Goal: Task Accomplishment & Management: Complete application form

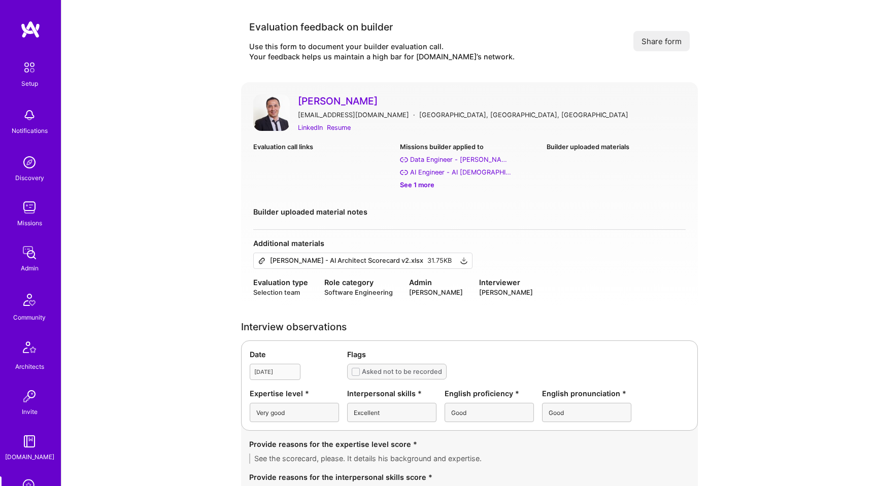
click at [276, 110] on img at bounding box center [271, 112] width 37 height 37
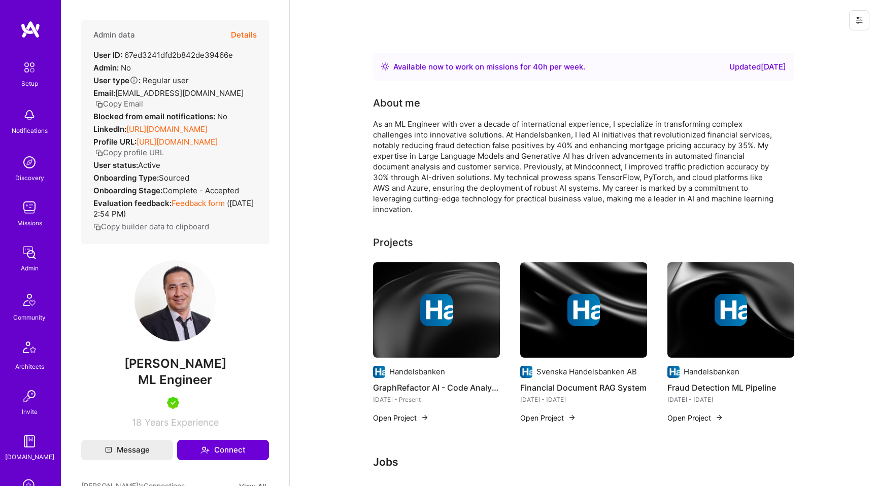
click at [246, 37] on button "Details" at bounding box center [244, 34] width 26 height 29
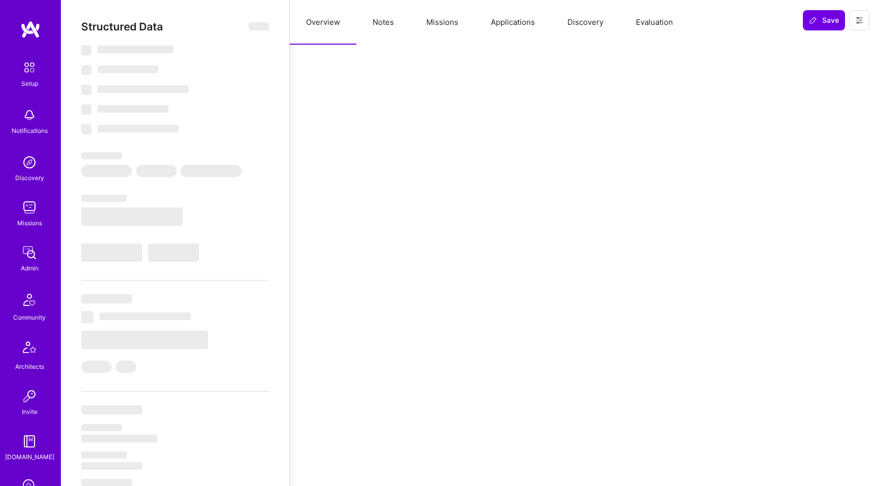
select select "Right Now"
select select "5"
select select "7"
select select "6"
select select "7"
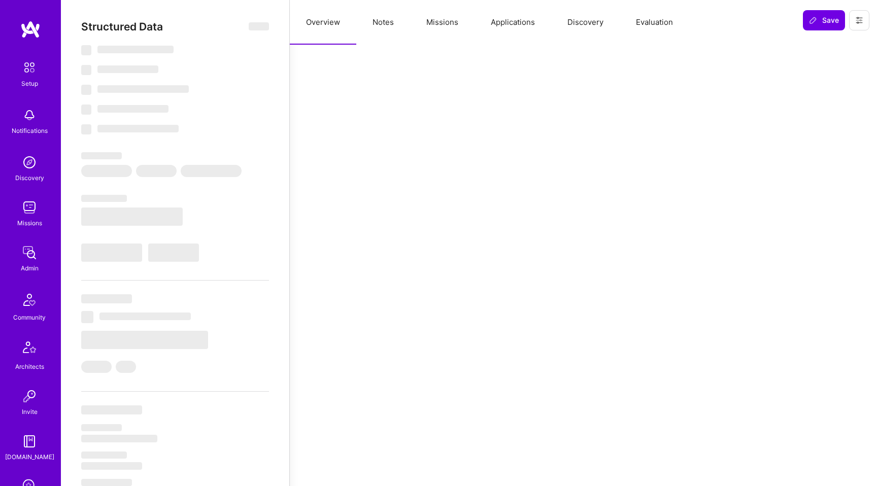
select select "SE"
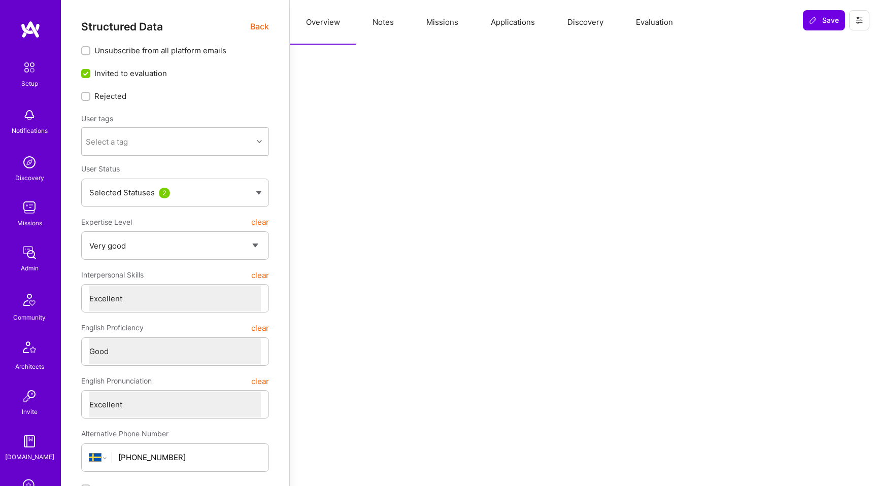
click at [665, 26] on button "Evaluation" at bounding box center [655, 22] width 70 height 45
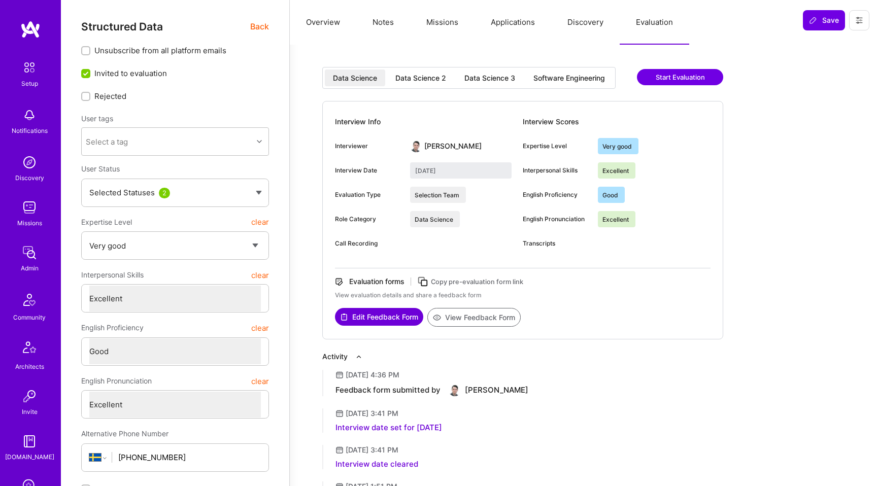
click at [664, 24] on button "Evaluation" at bounding box center [655, 22] width 70 height 45
click at [423, 79] on div "Data Science 2" at bounding box center [420, 78] width 51 height 10
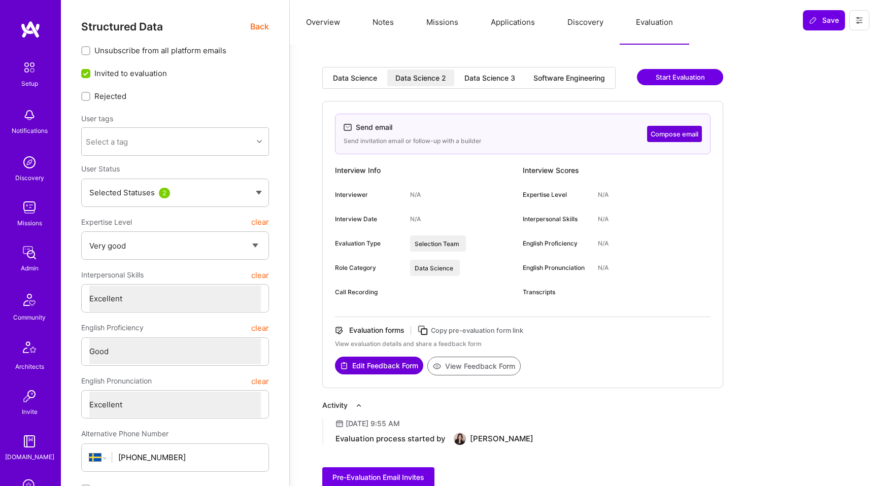
click at [491, 76] on div "Data Science 3" at bounding box center [489, 78] width 51 height 10
click at [563, 81] on div "Software Engineering" at bounding box center [569, 78] width 72 height 10
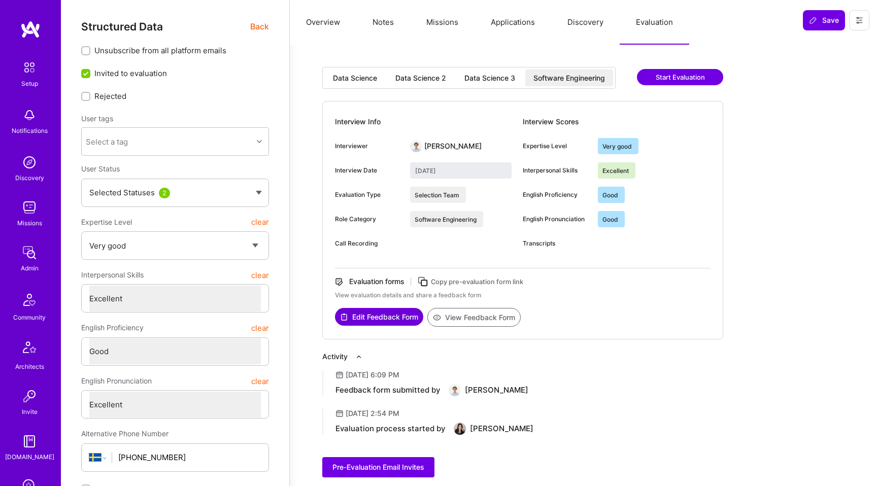
click at [509, 82] on div "Data Science 3" at bounding box center [489, 78] width 51 height 10
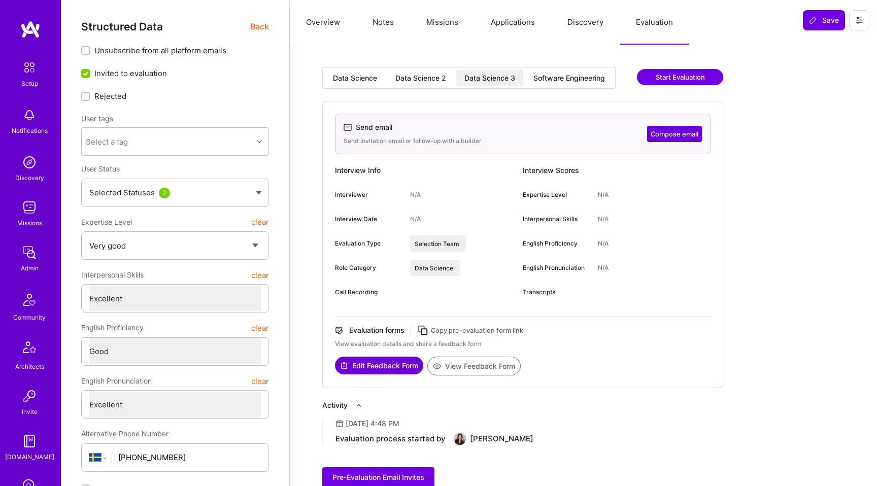
click at [438, 83] on div "Data Science 2" at bounding box center [420, 78] width 67 height 17
click at [377, 84] on div "Data Science" at bounding box center [355, 78] width 60 height 17
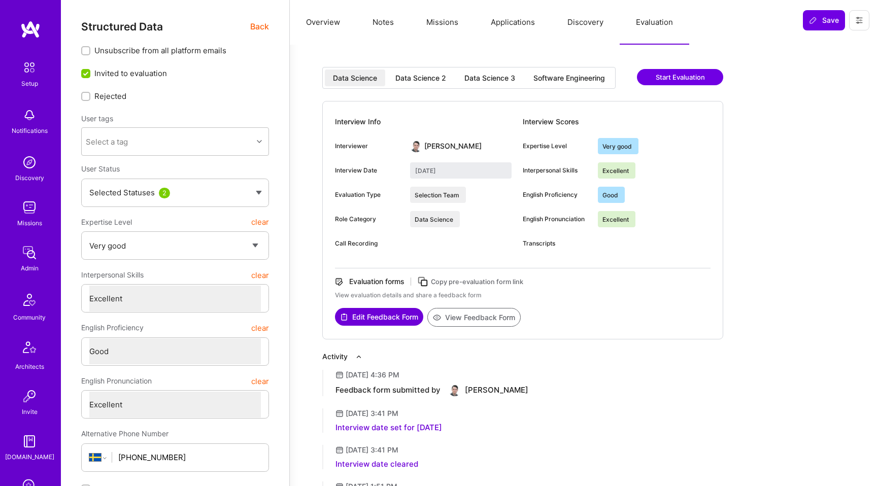
click at [411, 83] on div "Data Science 2" at bounding box center [420, 78] width 51 height 10
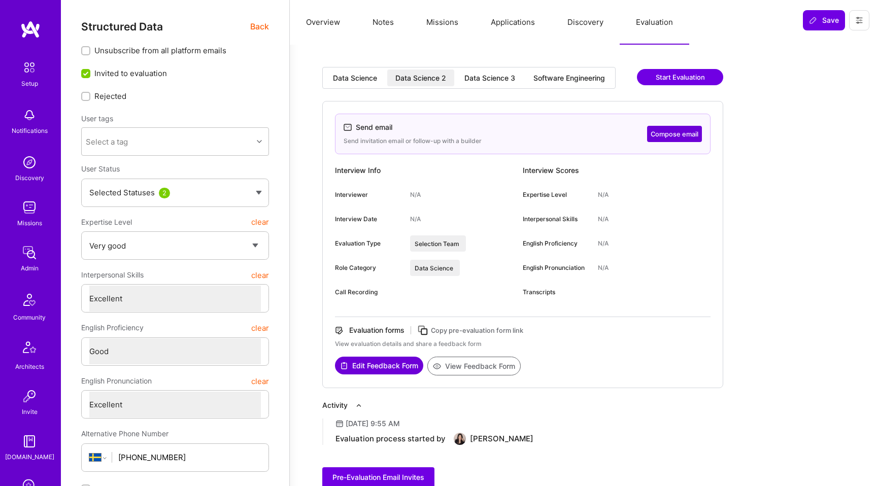
click at [480, 80] on div "Data Science 3" at bounding box center [489, 78] width 51 height 10
click at [548, 70] on div "Software Engineering" at bounding box center [569, 78] width 88 height 17
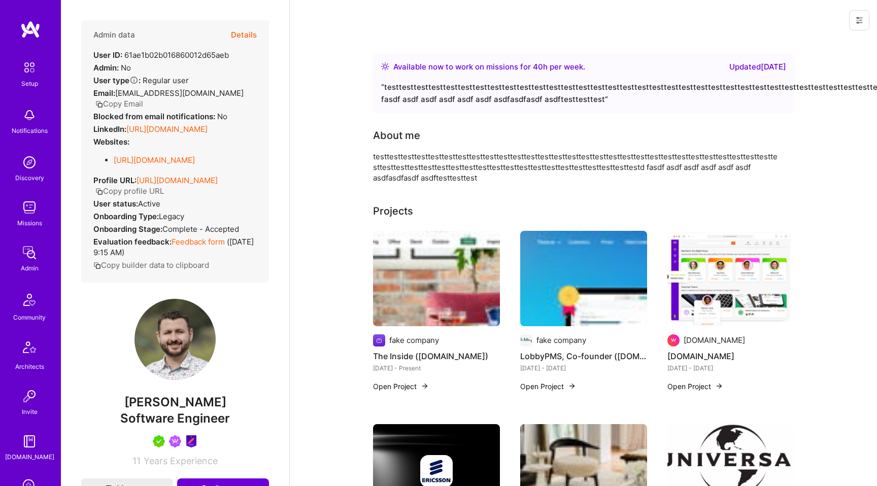
click at [250, 30] on button "Details" at bounding box center [244, 34] width 26 height 29
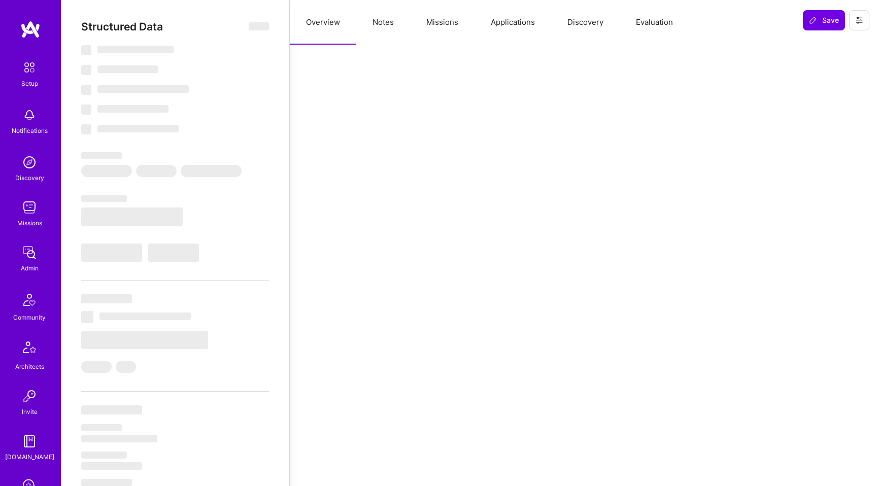
click at [653, 22] on button "Evaluation" at bounding box center [655, 22] width 70 height 45
select select "Right Now"
select select "5"
select select "7"
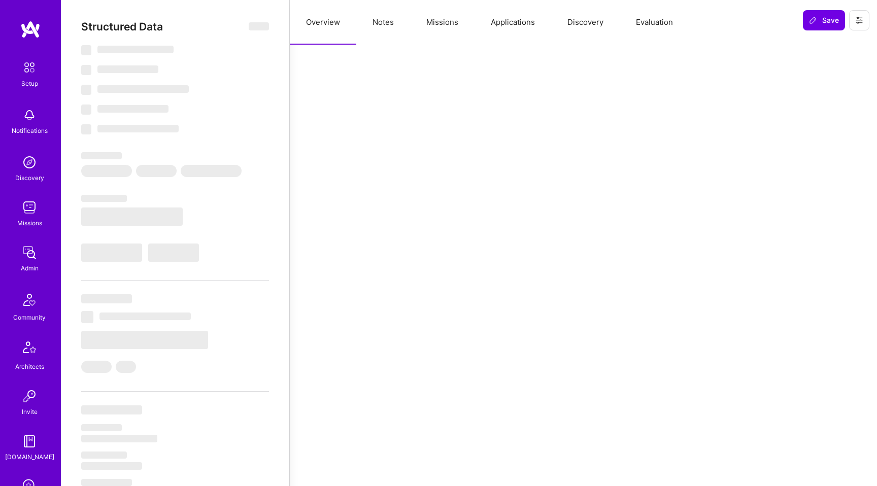
select select "7"
select select "US"
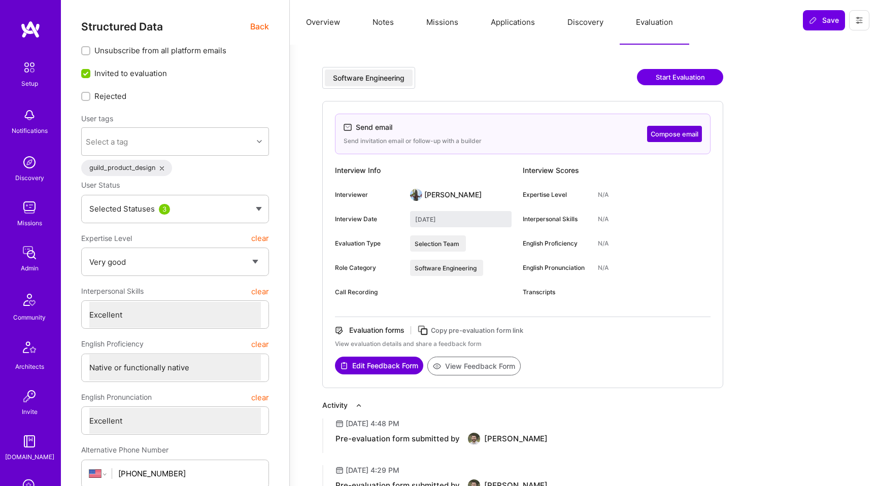
click at [666, 71] on button "Start Evaluation" at bounding box center [680, 77] width 86 height 16
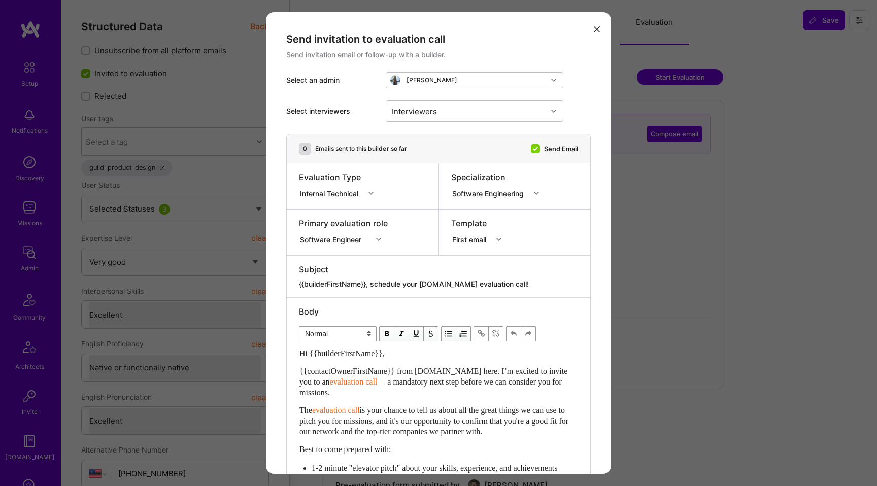
click at [382, 238] on div "modal" at bounding box center [380, 239] width 16 height 13
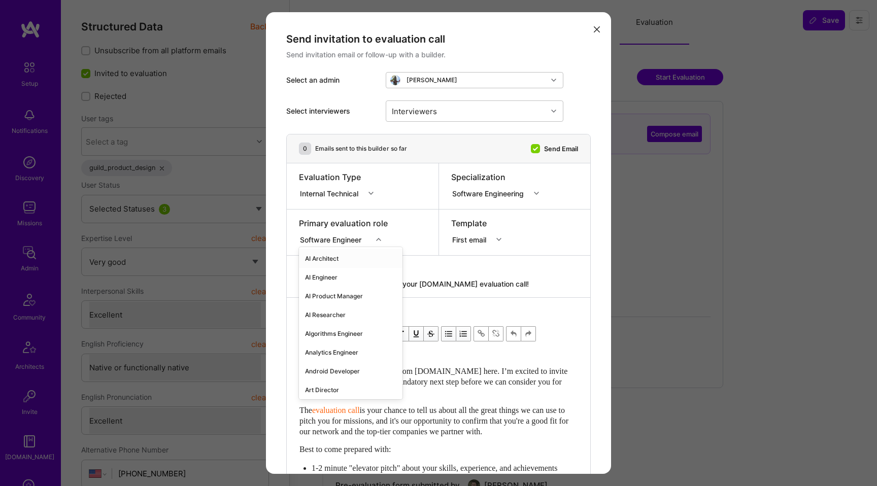
click at [599, 30] on button "modal" at bounding box center [597, 28] width 12 height 17
